Goal: Ask a question

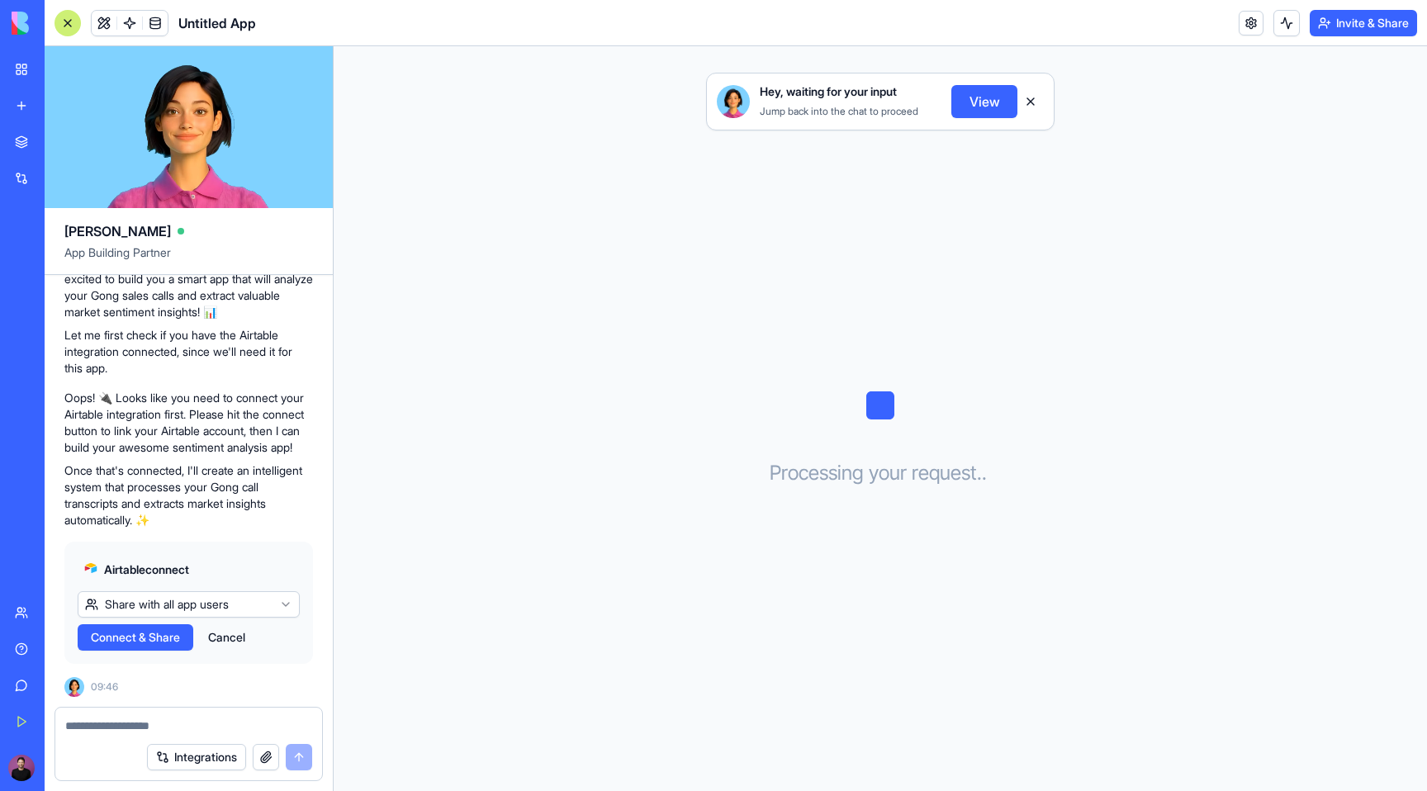
scroll to position [182, 0]
click at [229, 639] on button "Cancel" at bounding box center [227, 637] width 54 height 26
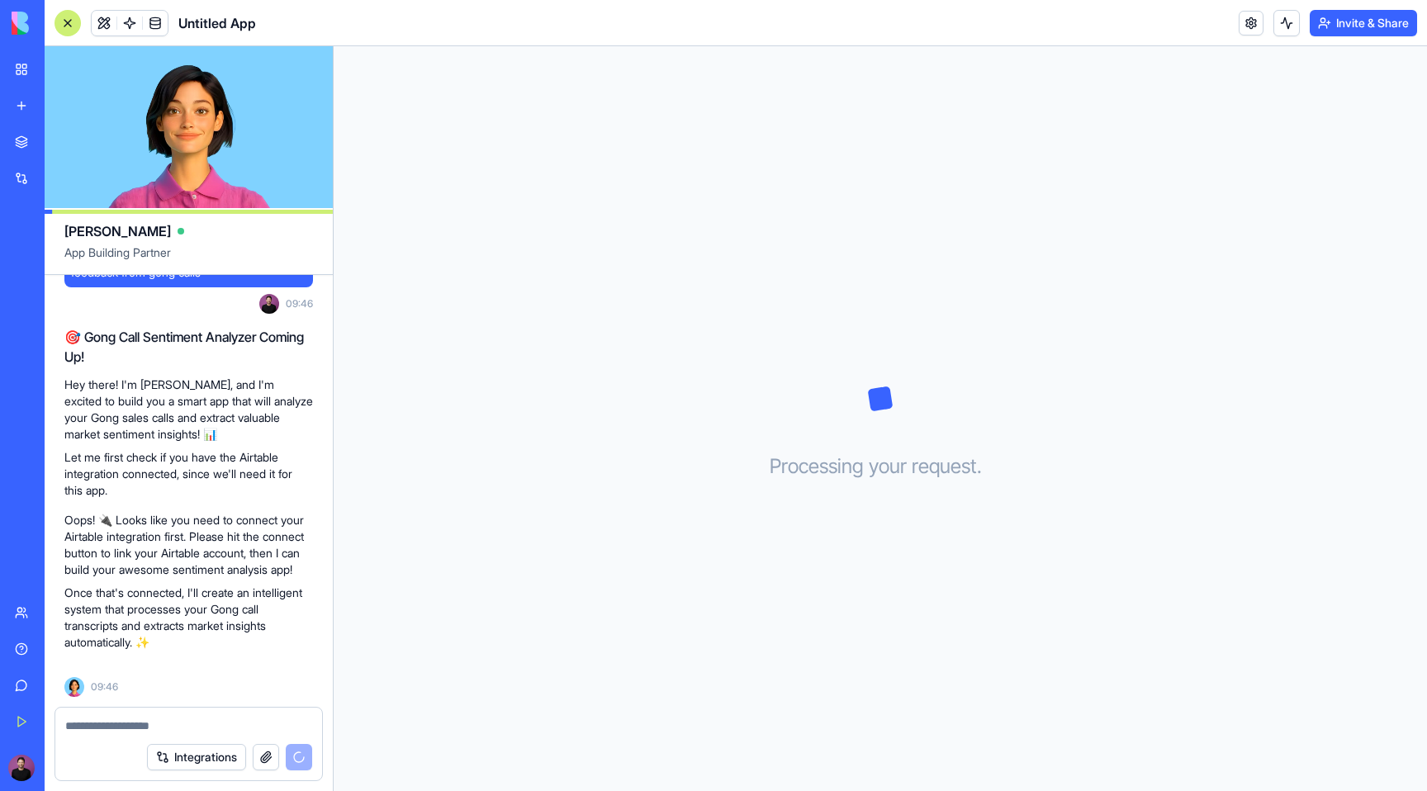
scroll to position [235, 0]
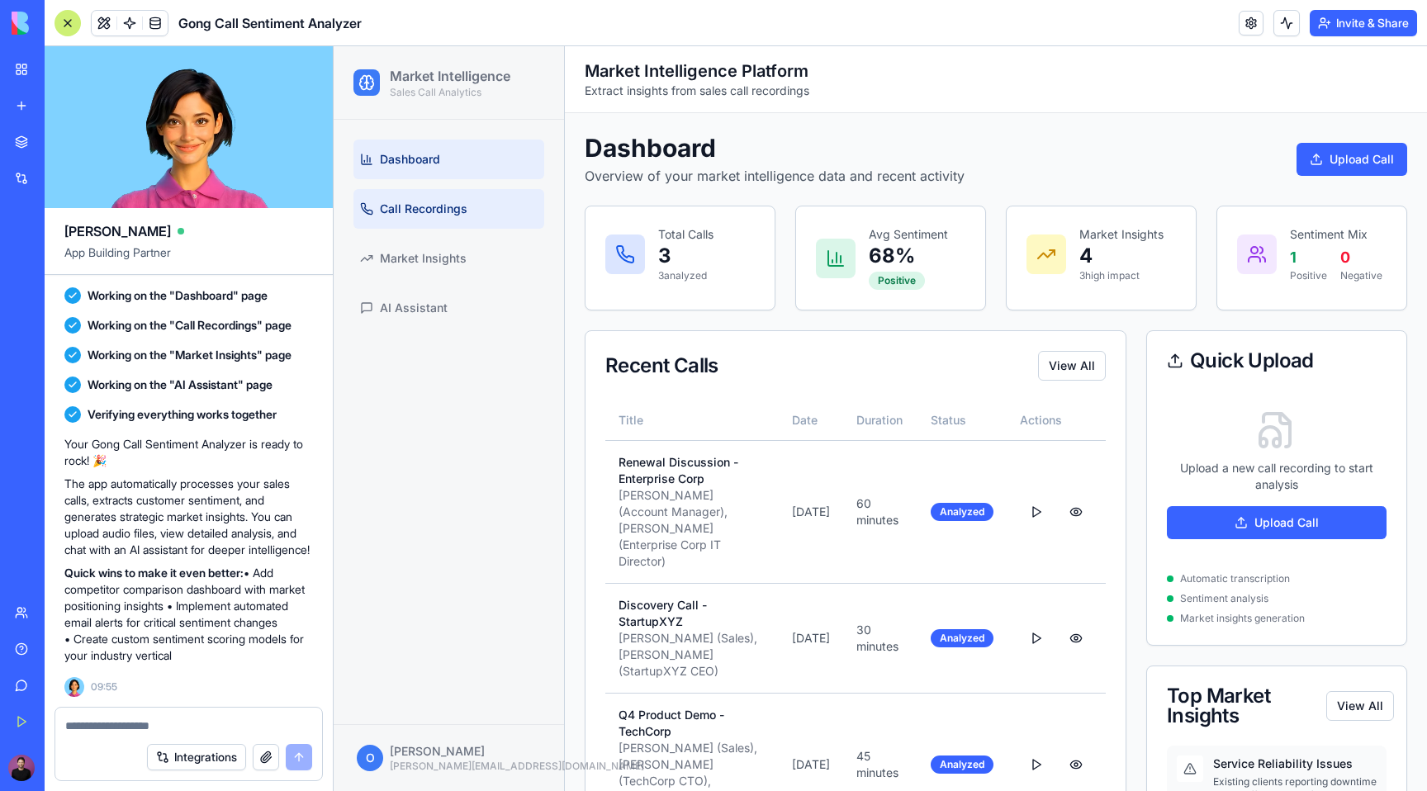
click at [485, 204] on link "Call Recordings" at bounding box center [448, 209] width 191 height 40
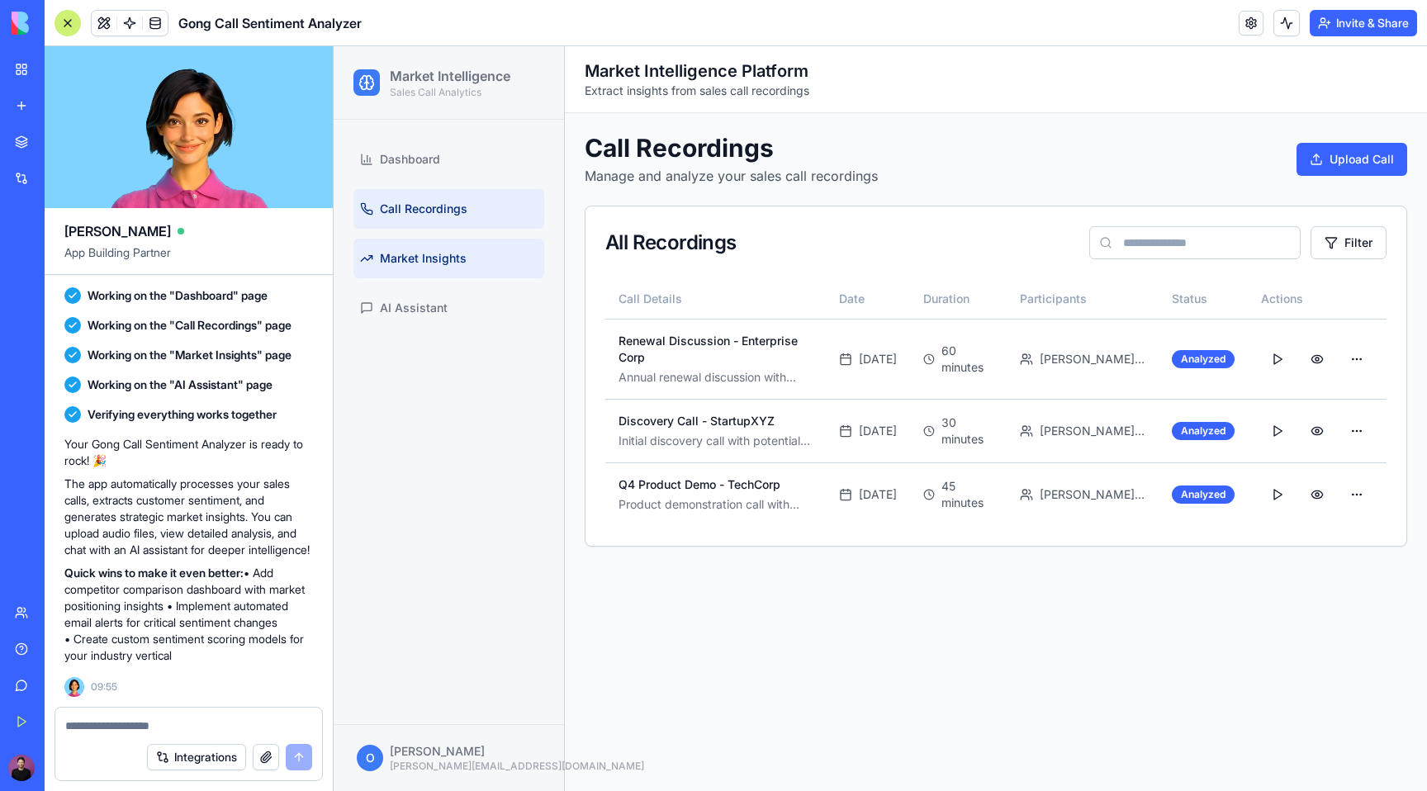
click at [409, 258] on span "Market Insights" at bounding box center [423, 258] width 87 height 17
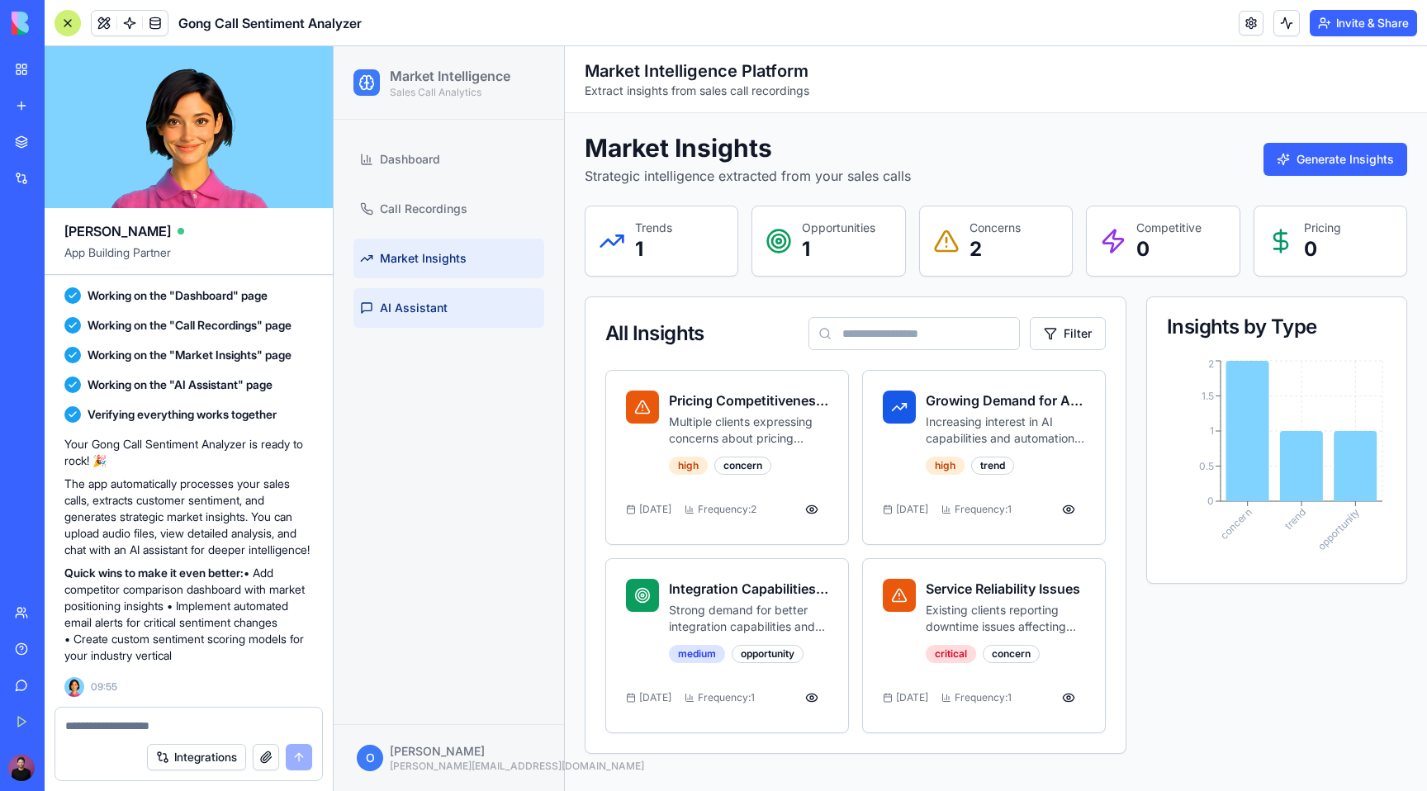
click at [432, 305] on span "AI Assistant" at bounding box center [414, 308] width 68 height 17
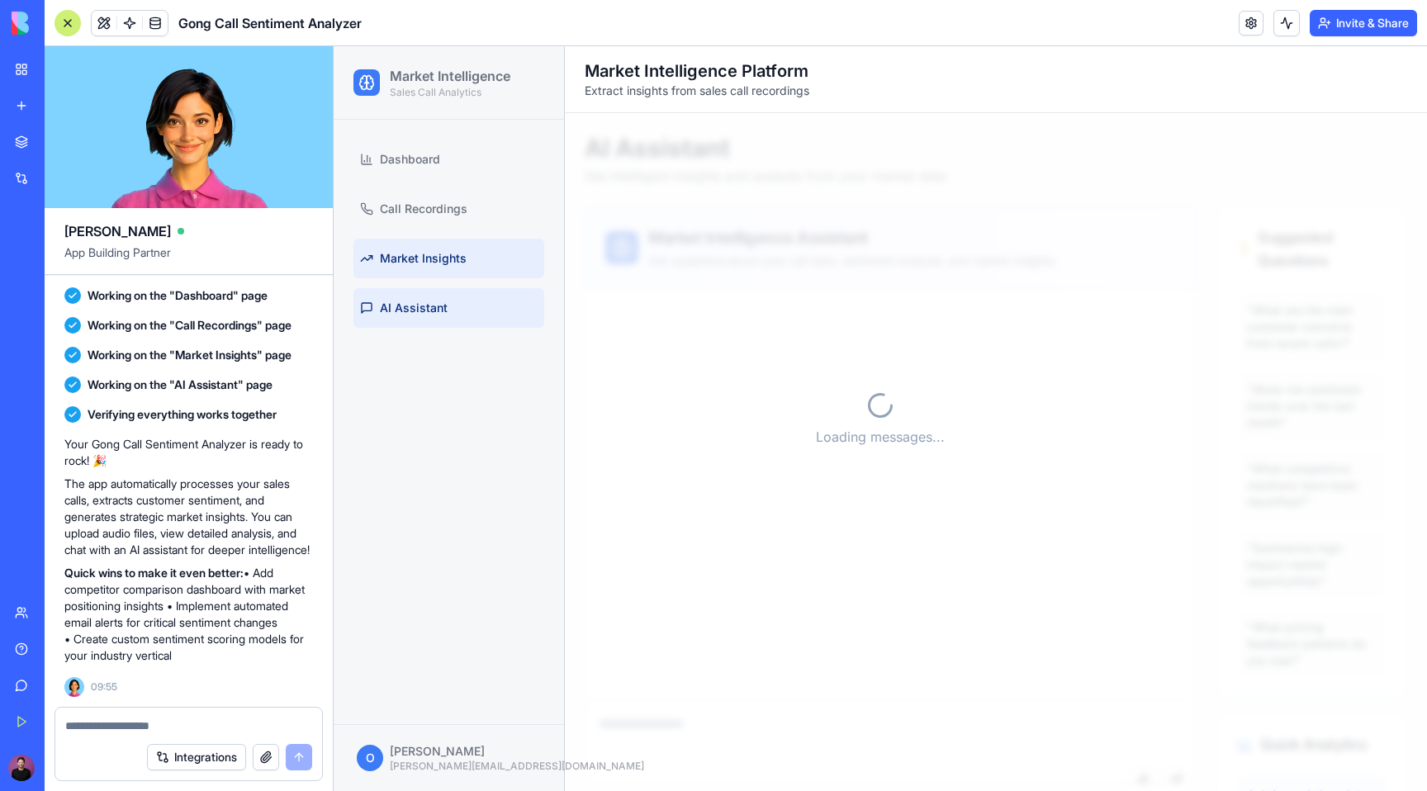
click at [432, 248] on link "Market Insights" at bounding box center [448, 259] width 191 height 40
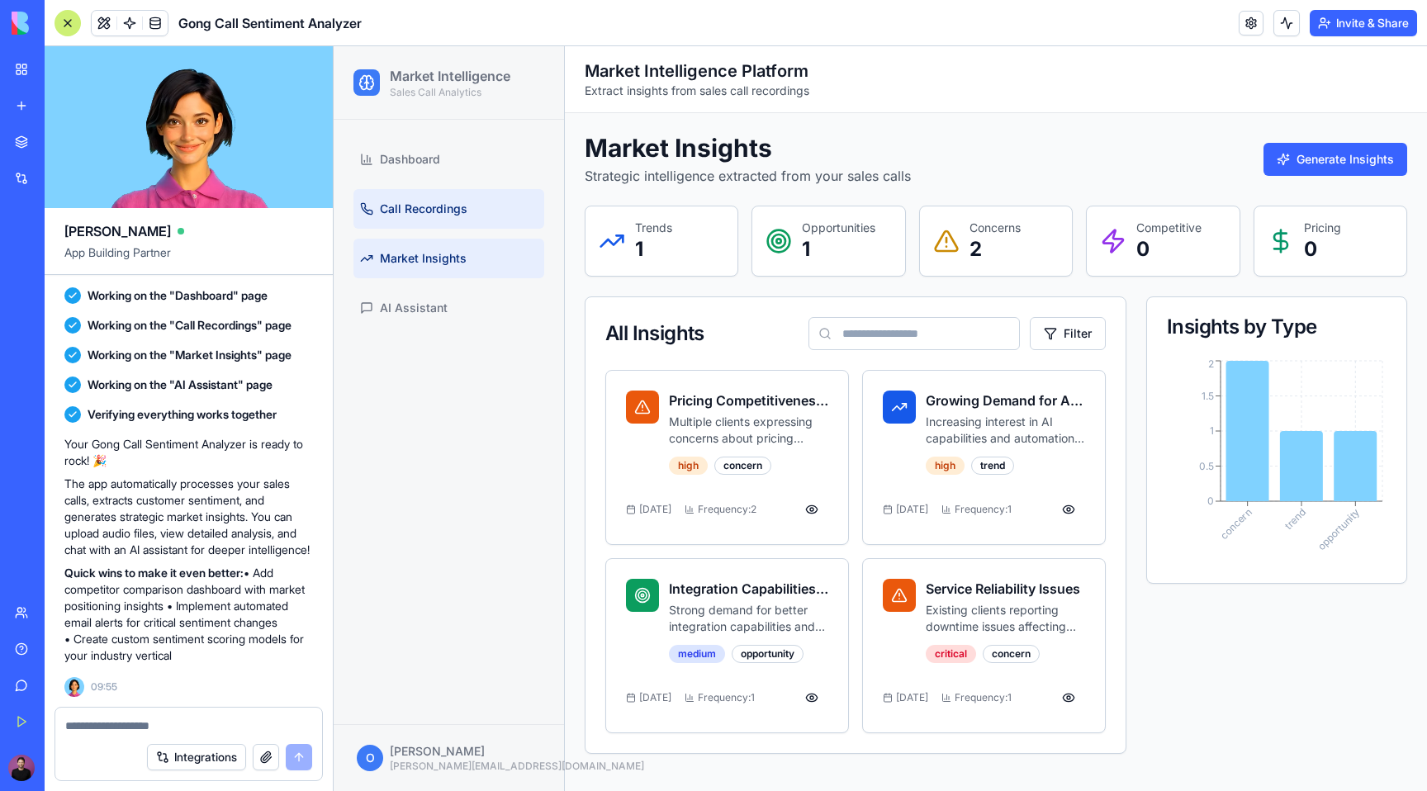
click at [426, 201] on span "Call Recordings" at bounding box center [424, 209] width 88 height 17
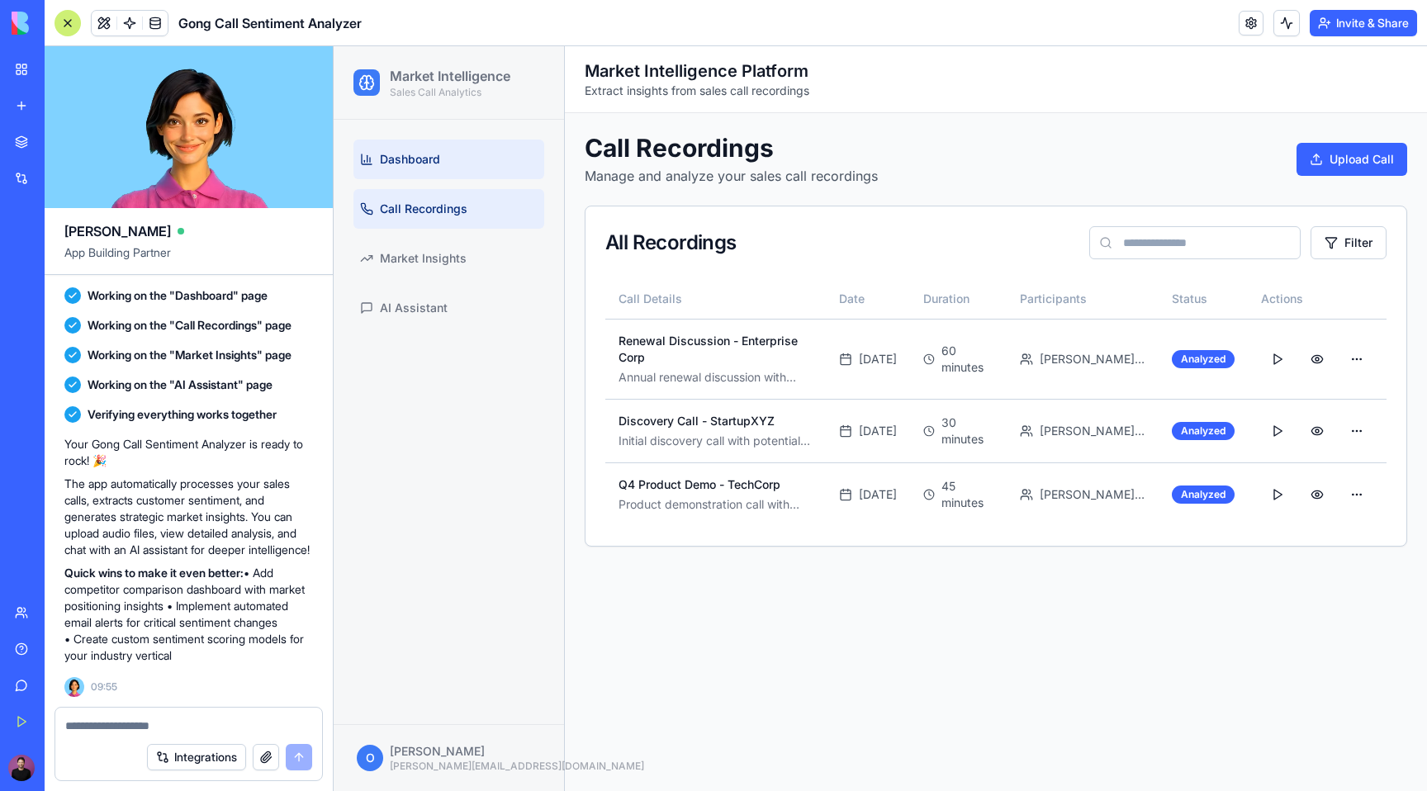
click at [427, 172] on link "Dashboard" at bounding box center [448, 160] width 191 height 40
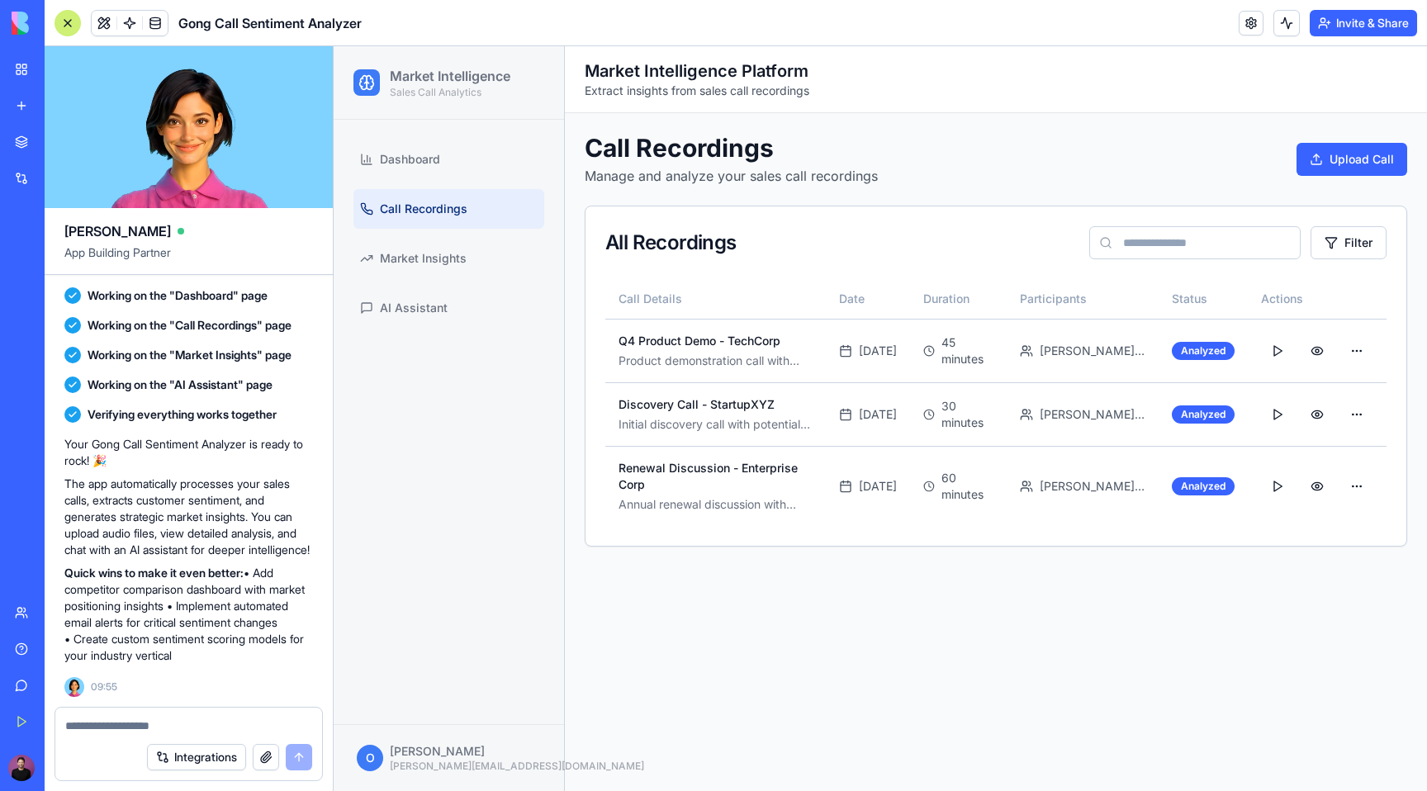
scroll to position [807, 0]
click at [197, 725] on textarea at bounding box center [188, 725] width 247 height 17
type textarea "*******"
type textarea "******"
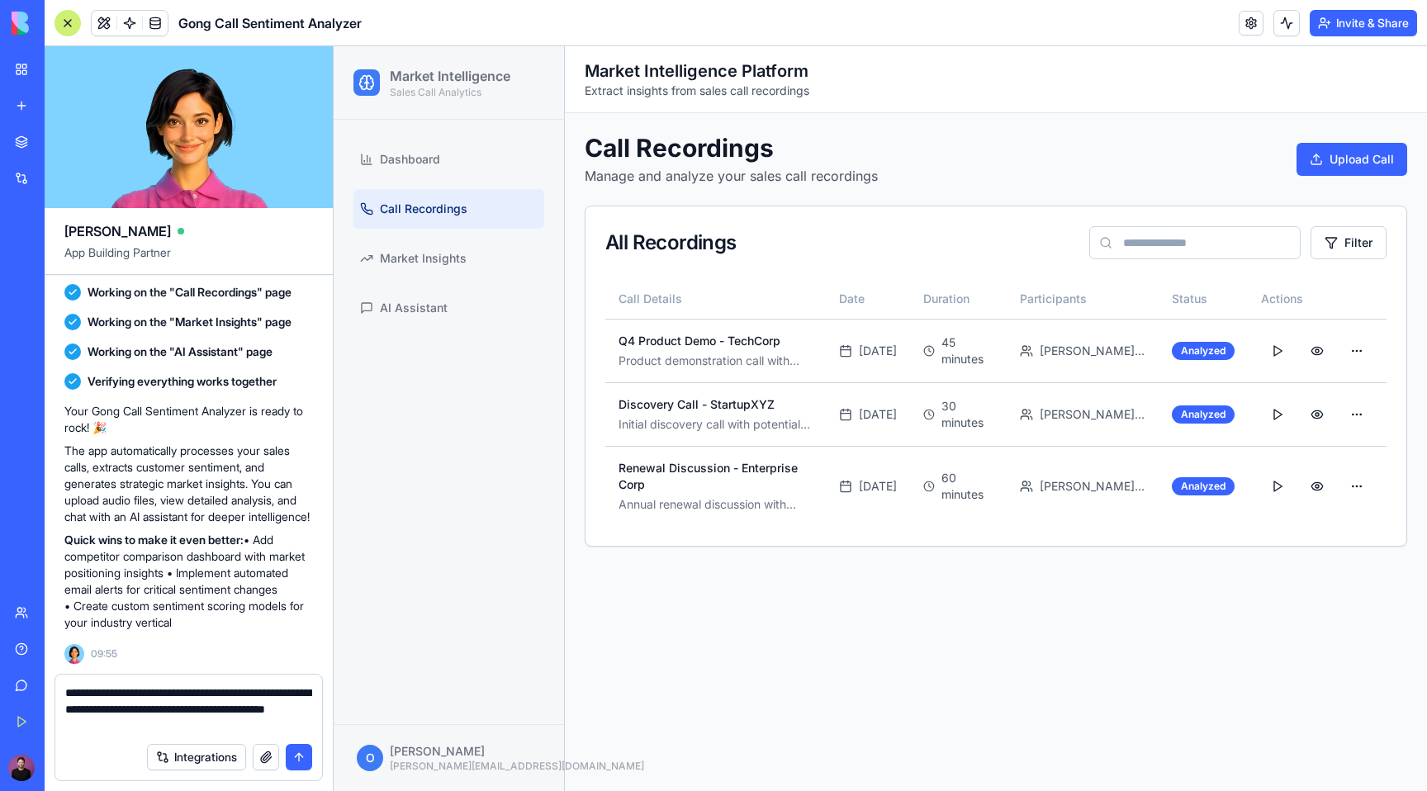
type textarea "**********"
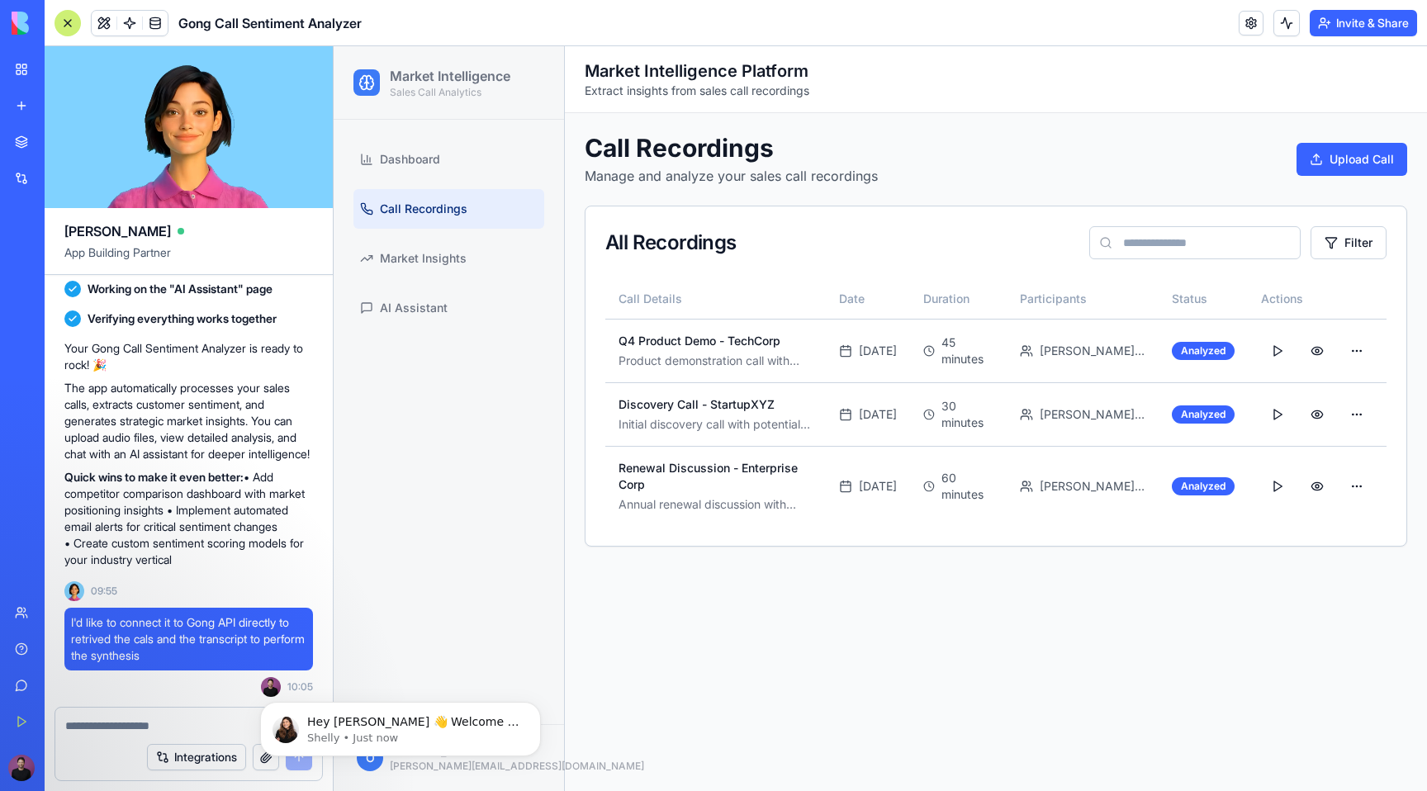
scroll to position [1467, 0]
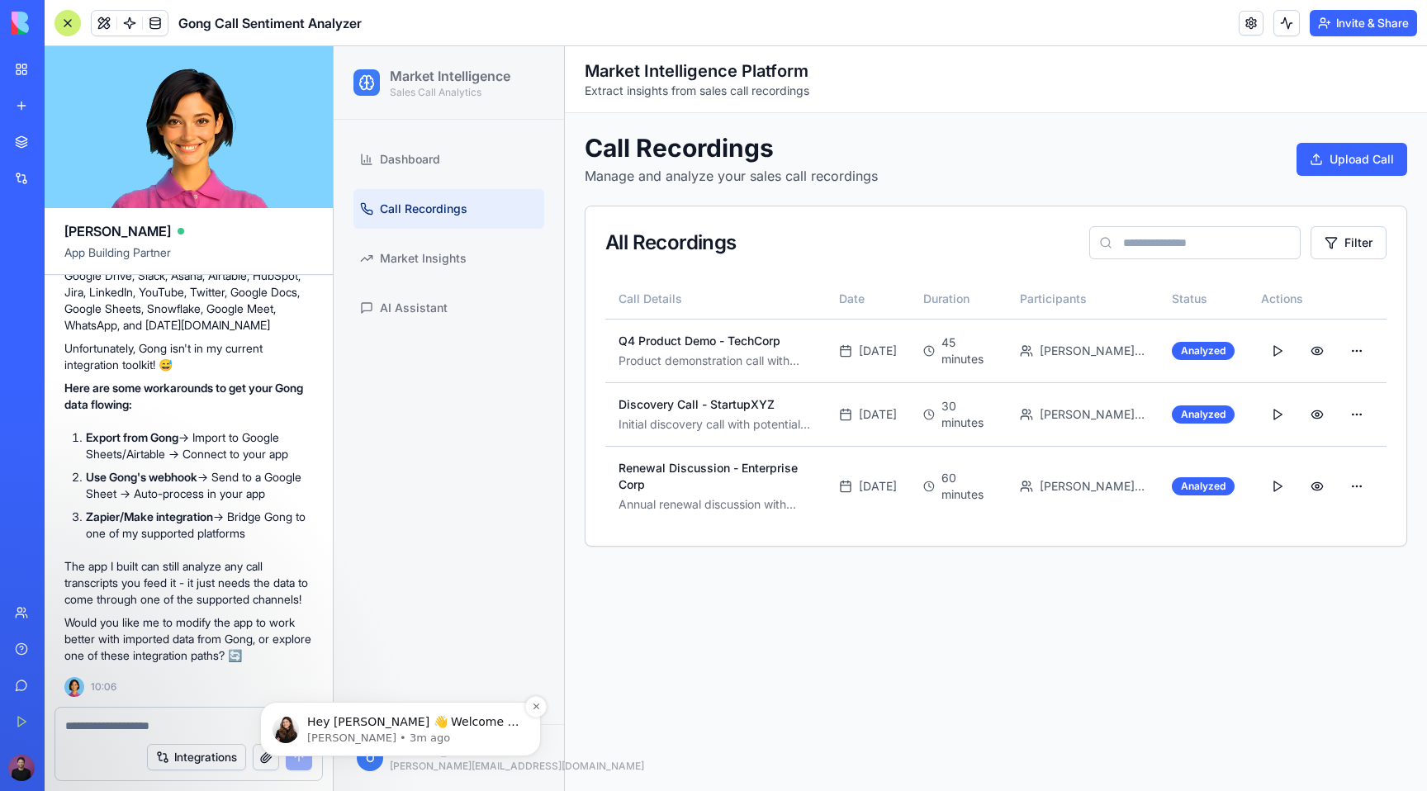
click at [313, 729] on p "Hey [PERSON_NAME] 👋 Welcome to Blocks 🙌 I'm here if you have any questions!" at bounding box center [413, 722] width 213 height 17
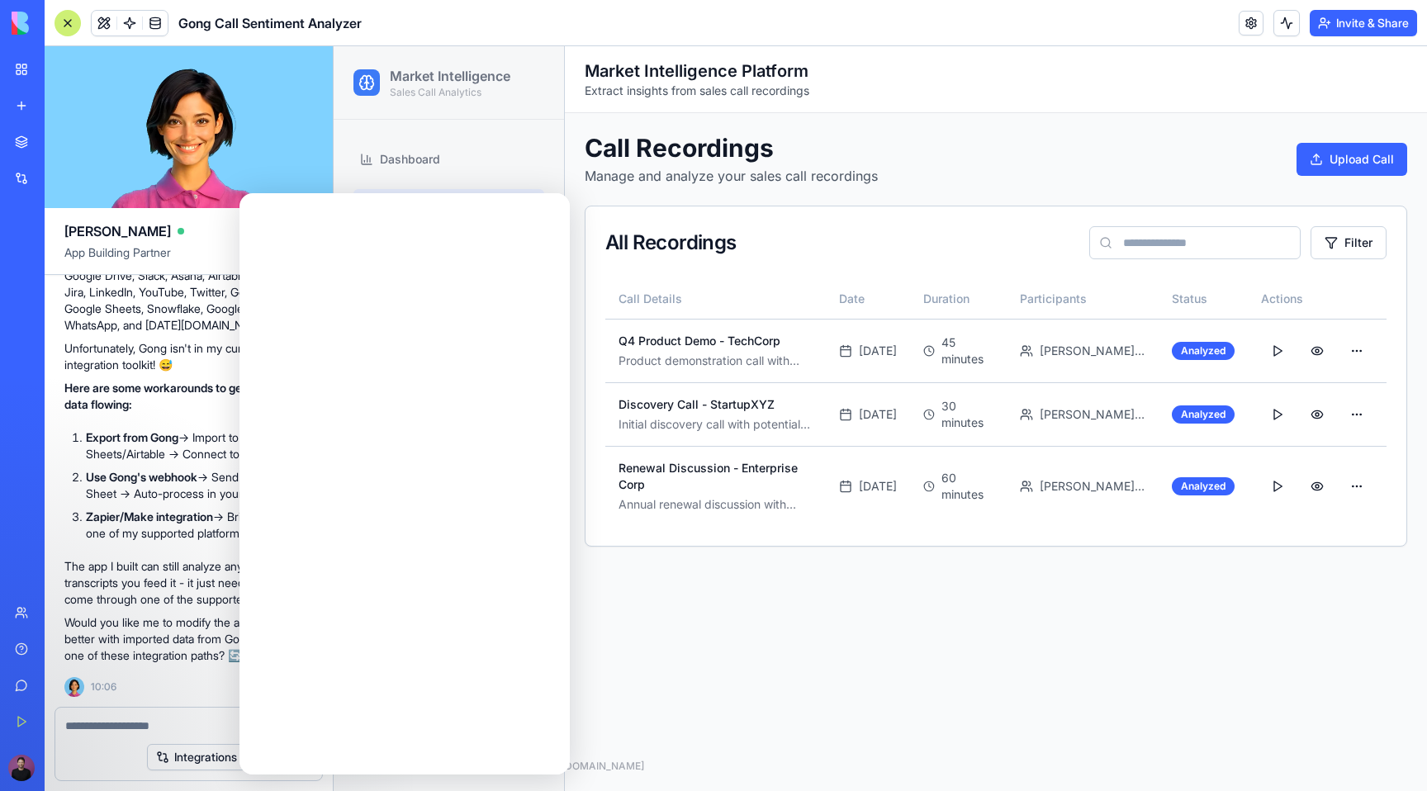
scroll to position [0, 0]
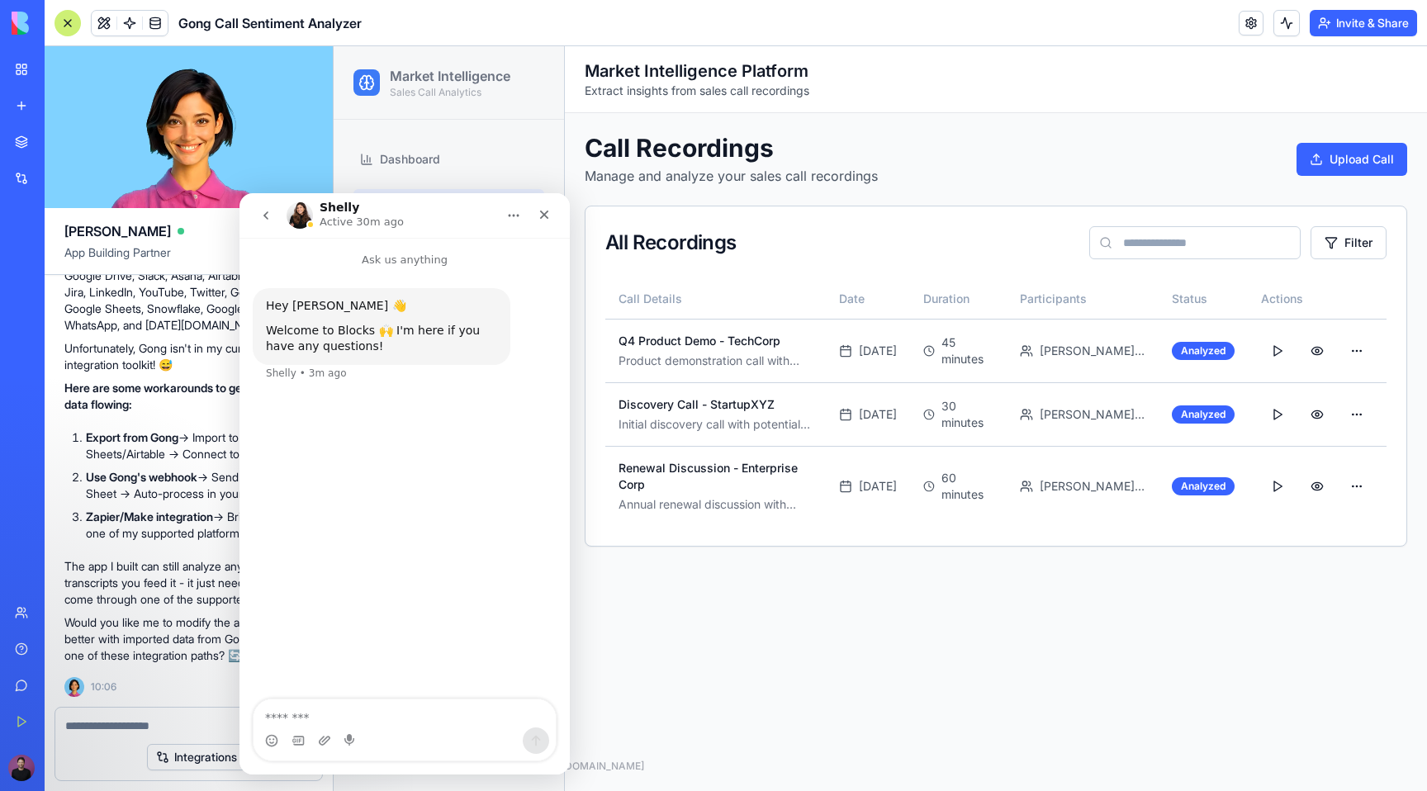
click at [340, 211] on h1 "Shelly" at bounding box center [340, 207] width 40 height 12
click at [303, 217] on img "Intercom messenger" at bounding box center [300, 215] width 26 height 26
click at [544, 203] on div "Close" at bounding box center [544, 215] width 30 height 30
